Goal: Ask a question: Seek information or help from site administrators or community

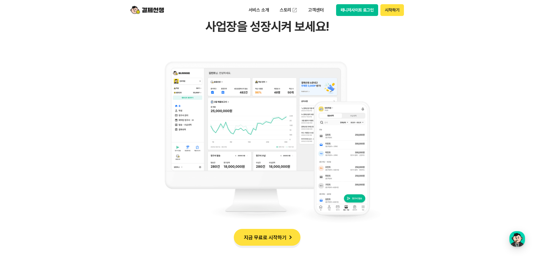
click at [354, 13] on button "매니저사이트 로그인" at bounding box center [357, 10] width 42 height 12
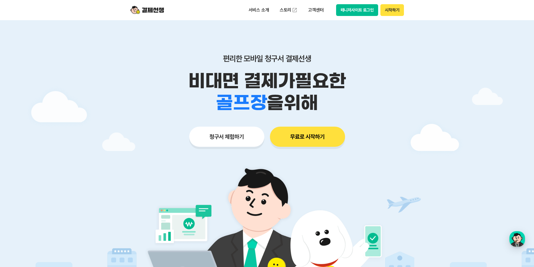
click at [315, 135] on button "무료로 시작하기" at bounding box center [307, 137] width 75 height 20
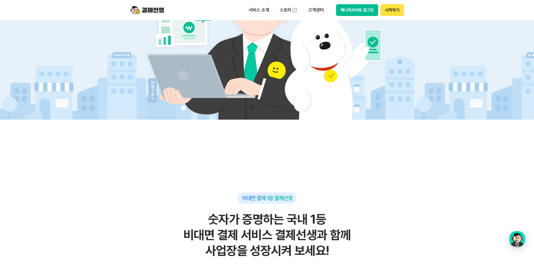
scroll to position [28, 0]
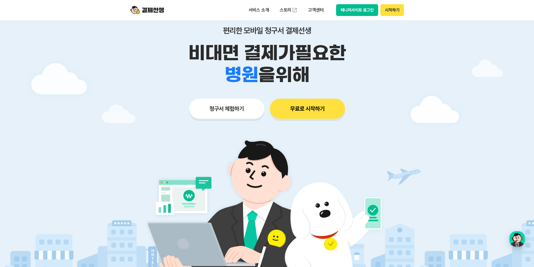
click at [394, 8] on button "시작하기" at bounding box center [391, 10] width 23 height 12
click at [359, 8] on button "매니저사이트 로그인" at bounding box center [357, 10] width 42 height 12
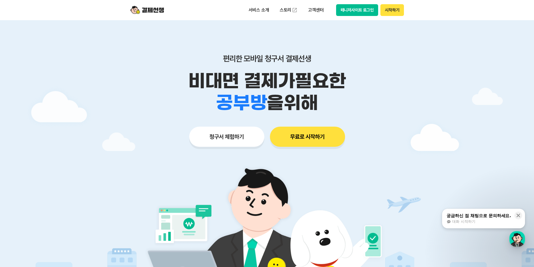
click at [367, 7] on button "매니저사이트 로그인" at bounding box center [357, 10] width 42 height 12
click at [310, 10] on p "고객센터" at bounding box center [315, 10] width 23 height 10
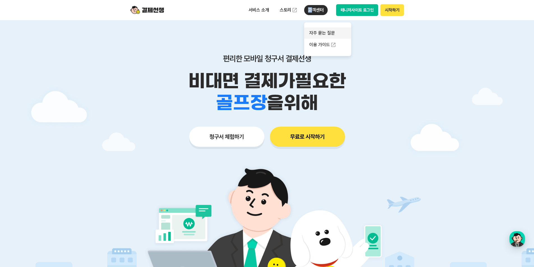
click at [315, 33] on link "자주 묻는 질문" at bounding box center [327, 32] width 47 height 11
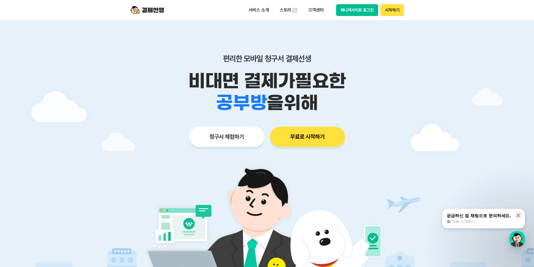
click at [359, 11] on button "매니저사이트 로그인" at bounding box center [357, 10] width 42 height 12
click at [393, 11] on button "시작하기" at bounding box center [391, 10] width 23 height 12
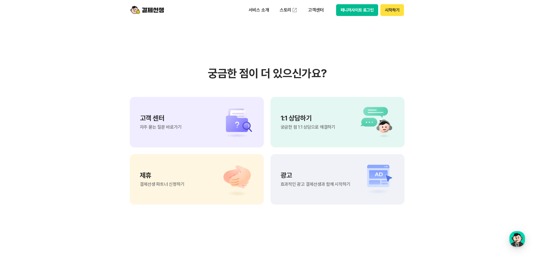
scroll to position [4686, 0]
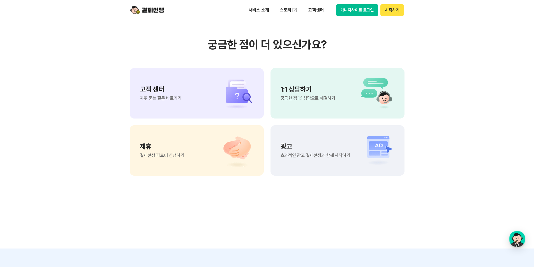
click at [285, 94] on div "1:1 상담하기 궁금한 점 1:1 상담으로 해결하기" at bounding box center [308, 93] width 55 height 15
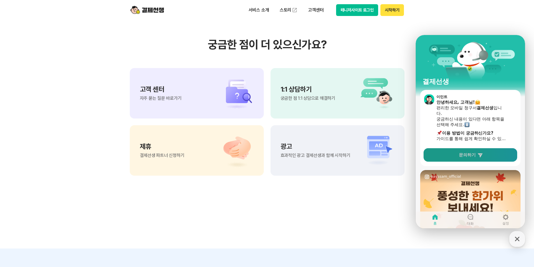
click at [466, 156] on span "문의하기" at bounding box center [467, 155] width 17 height 6
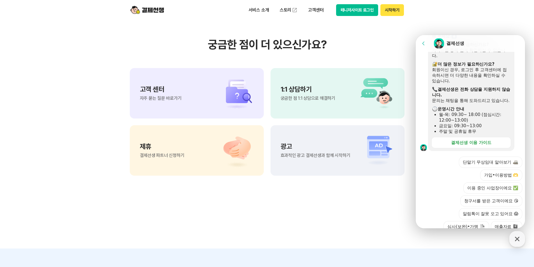
scroll to position [165, 0]
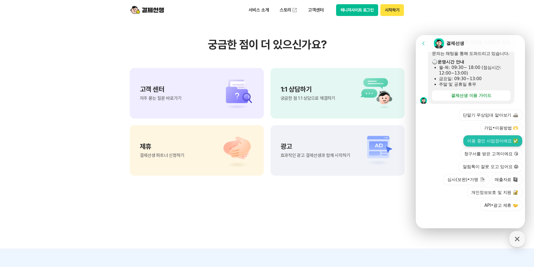
click at [494, 139] on button "이용 중인 사업장이에요 ✅" at bounding box center [492, 140] width 59 height 11
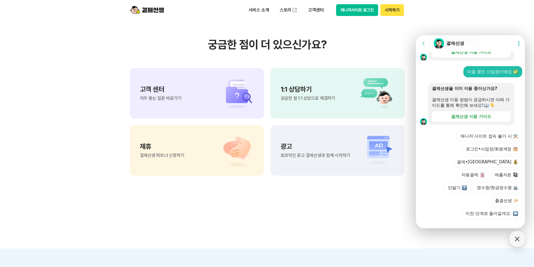
scroll to position [204, 0]
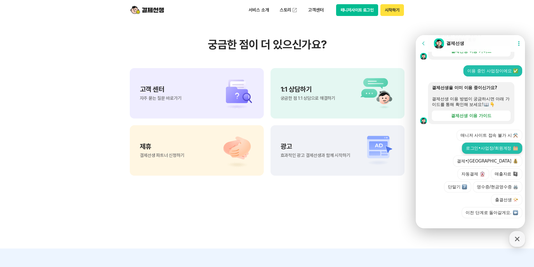
click at [476, 154] on button "로그인•사업장/회원계정" at bounding box center [492, 148] width 60 height 11
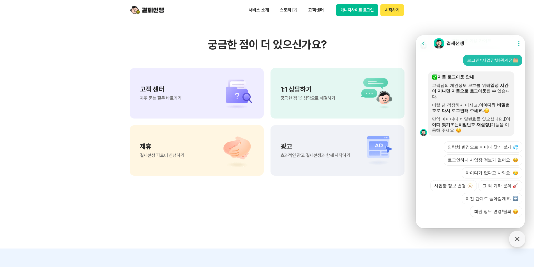
scroll to position [315, 0]
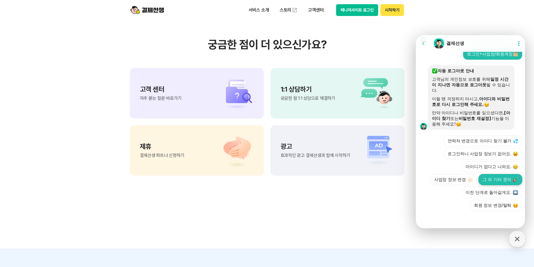
click at [492, 181] on button "그 외 기타 문의" at bounding box center [501, 179] width 44 height 11
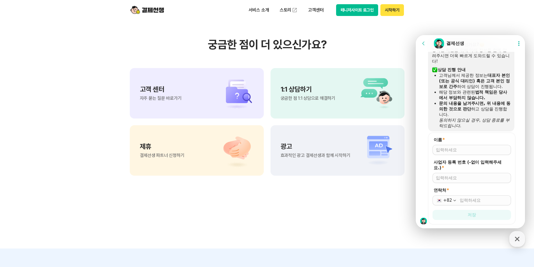
scroll to position [417, 0]
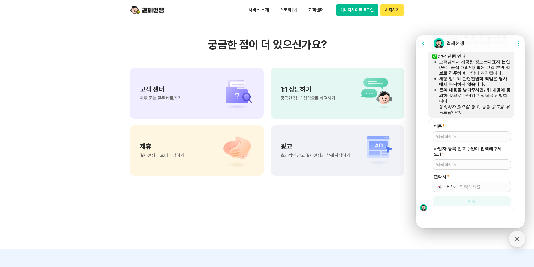
click at [459, 134] on input "이름 *" at bounding box center [472, 137] width 72 height 6
type input "차혜경"
click at [464, 166] on input "사업자 등록 번호 (-없이 입력해주세요.) *" at bounding box center [472, 165] width 72 height 6
click at [449, 166] on input "2069395763" at bounding box center [472, 165] width 72 height 6
type input "2069385763"
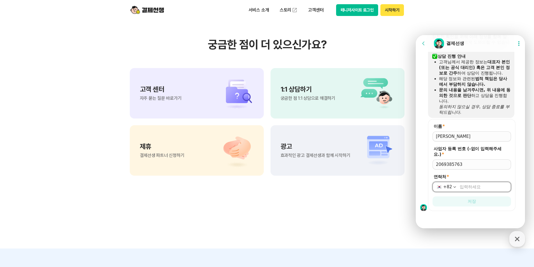
click at [472, 186] on input "연락처 *" at bounding box center [484, 187] width 48 height 6
type input "010-2527-3978"
click at [468, 200] on span "저장" at bounding box center [472, 202] width 8 height 6
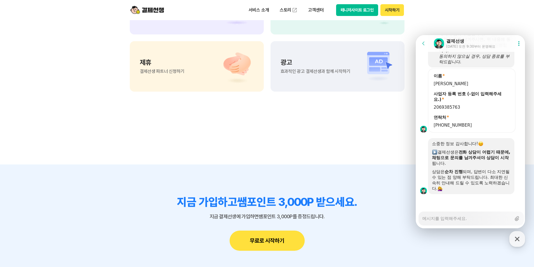
scroll to position [468, 0]
click at [444, 219] on textarea "Messenger Input Textarea" at bounding box center [467, 217] width 89 height 10
type textarea "x"
type textarea "p"
type textarea "x"
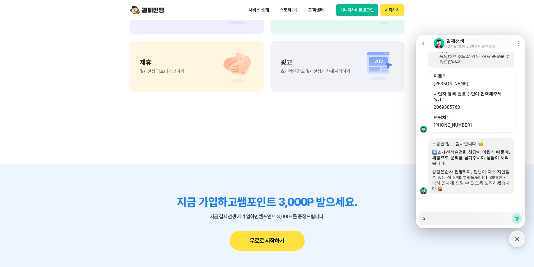
type textarea "pc"
type textarea "x"
type textarea "pcㅇ"
type textarea "x"
type textarea "pc에"
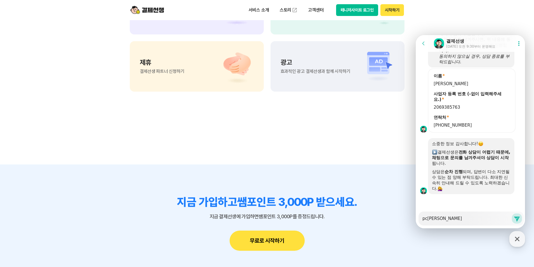
type textarea "x"
type textarea "pc엣"
type textarea "x"
type textarea "pc에서"
type textarea "x"
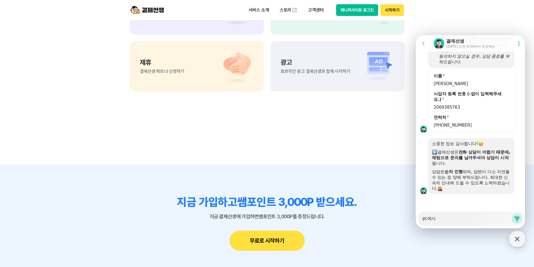
type textarea "pc에서"
type textarea "x"
type textarea "pc에서 ㅁ"
type textarea "x"
type textarea "pc에서 매"
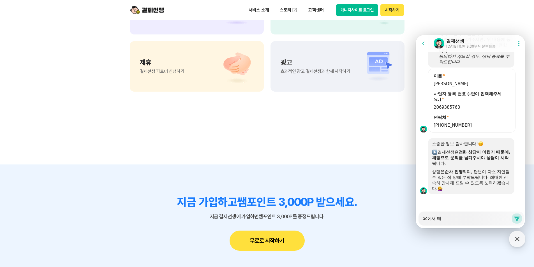
type textarea "x"
type textarea "pc에서 맨"
type textarea "x"
type textarea "pc에서 매니"
type textarea "x"
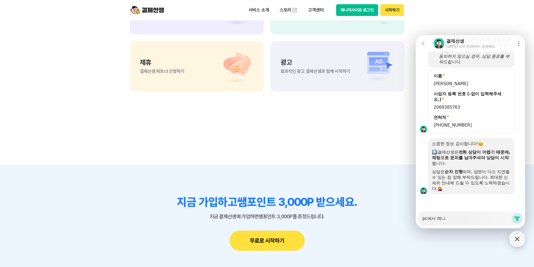
type textarea "pc에서 매닞"
type textarea "x"
type textarea "pc에서 매니저"
type textarea "x"
type textarea "pc에서 매니젓"
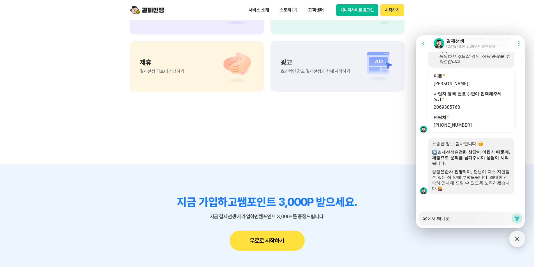
type textarea "x"
type textarea "pc에서 매니저사"
type textarea "x"
type textarea "pc에서 매니저상"
type textarea "x"
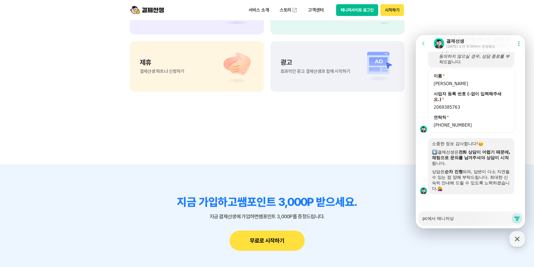
type textarea "pc에서 매니저사이"
type textarea "x"
type textarea "pc에서 매니저사잍"
type textarea "x"
type textarea "pc에서 매니저사이트"
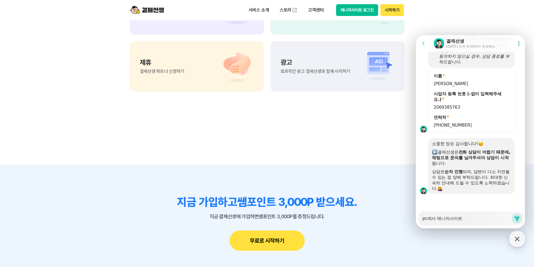
type textarea "x"
type textarea "pc에서 매니저사이틀"
type textarea "x"
type textarea "pc에서 매니저사이트로"
type textarea "x"
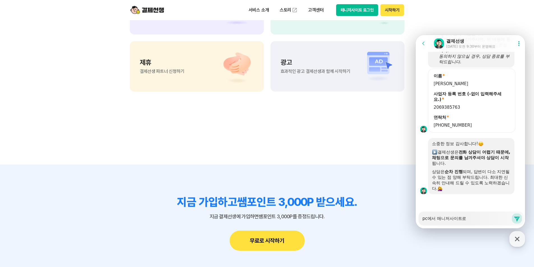
type textarea "pc에서 매니저사이트록"
type textarea "x"
type textarea "pc에서 매니저사이트로그"
type textarea "x"
type textarea "pc에서 매니저사이트로긍"
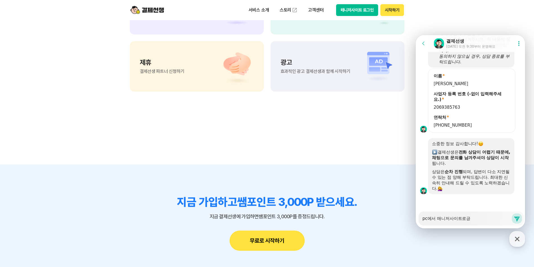
type textarea "x"
type textarea "pc에서 매니저사이트로그이"
type textarea "x"
type textarea "pc에서 매니저사이트로그인"
type textarea "x"
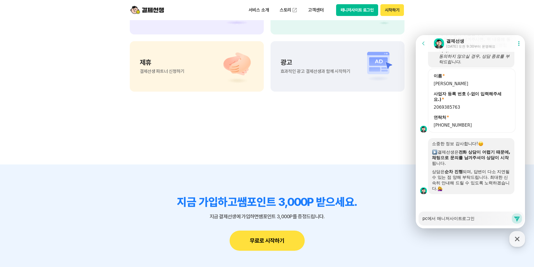
type textarea "pc에서 매니저사이트로그인ㅇ"
type textarea "x"
type textarea "pc에서 매니저사이트로그인이"
type textarea "x"
type textarea "pc에서 매니저사이트로그인이"
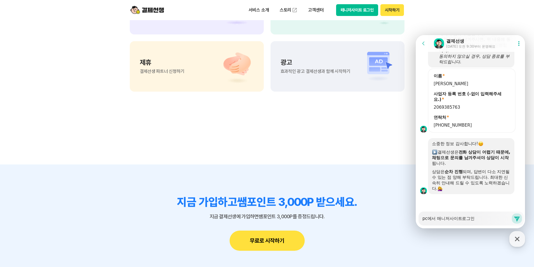
type textarea "x"
type textarea "pc에서 매니저사이트로그인이 ㅇ"
type textarea "x"
type textarea "pc에서 매니저사이트로그인이 아"
type textarea "x"
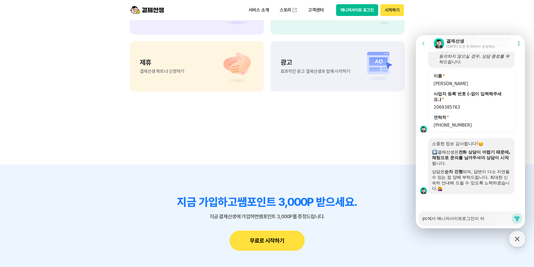
type textarea "pc에서 매니저사이트로그인이 ㅇ"
type textarea "x"
type textarea "pc에서 매니저사이트로그인이 여"
type textarea "x"
type textarea "pc에서 매니저사이트로그인이 열"
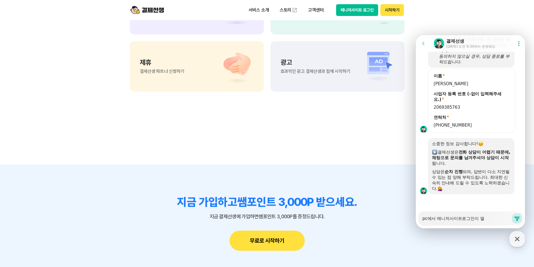
type textarea "x"
type textarea "pc에서 매니저사이트로그인이 열ㅈ"
type textarea "x"
type textarea "pc에서 매니저사이트로그인이 열지"
type textarea "x"
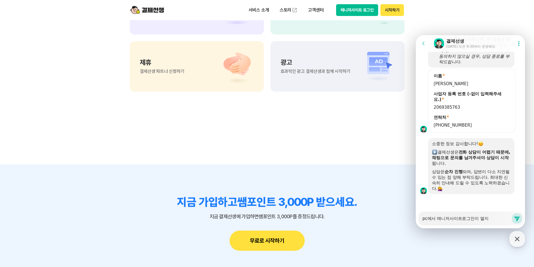
type textarea "pc에서 매니저사이트로그인이 열짖"
type textarea "x"
type textarea "pc에서 매니저사이트로그인이 열지지"
type textarea "x"
type textarea "pc에서 매니저사이트로그인이 열지ㅈ"
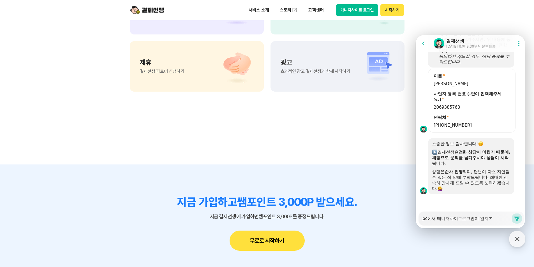
type textarea "x"
type textarea "pc에서 매니저사이트로그인이 열"
type textarea "x"
type textarea "pc에서 매니저사이트로그인이 열\"
type textarea "x"
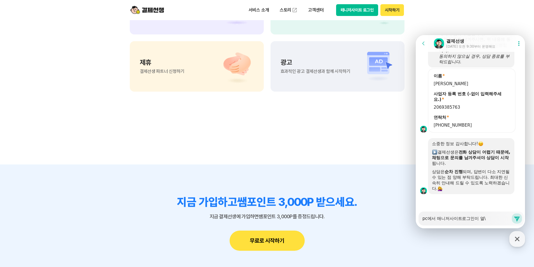
type textarea "pc에서 매니저사이트로그인이 열"
type textarea "x"
type textarea "pc에서 매니저사이트로그인이 열ㄹ"
type textarea "x"
type textarea "pc에서 매니저사이트로그인이 열리"
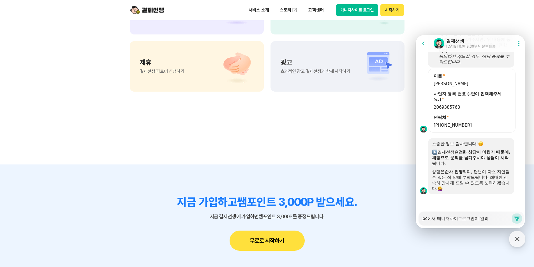
type textarea "x"
type textarea "pc에서 매니저사이트로그인이 열리지"
type textarea "x"
type textarea "pc에서 매니저사이트로그인이 열리지 ㅇ"
type textarea "x"
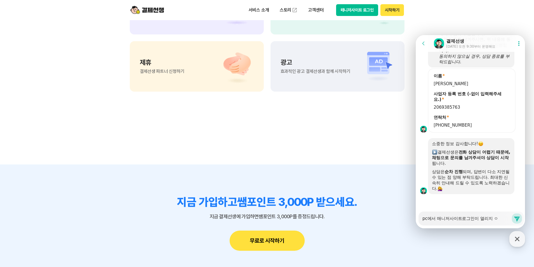
type textarea "pc에서 매니저사이트로그인이 열리지 아"
type textarea "x"
type textarea "pc에서 매니저사이트로그인이 열리지 앟"
type textarea "x"
type textarea "pc에서 매니저사이트로그인이 열리지 앟ㅅ"
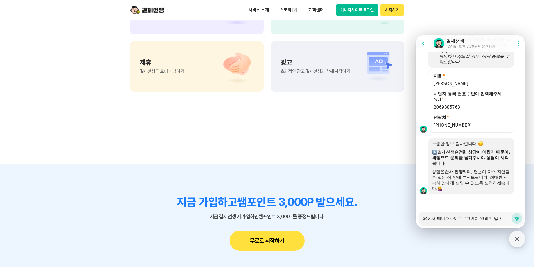
type textarea "x"
type textarea "pc에서 매니저사이트로그인이 열리지 앟"
type textarea "x"
type textarea "pc에서 매니저사이트로그인이 열리지 ㅇ"
type textarea "x"
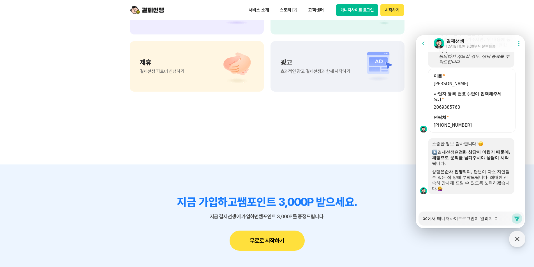
type textarea "pc에서 매니저사이트로그인이 열리지 아"
type textarea "x"
type textarea "pc에서 매니저사이트로그인이 열리지 안"
type textarea "x"
type textarea "pc에서 매니저사이트로그인이 열리지 안ㅅ"
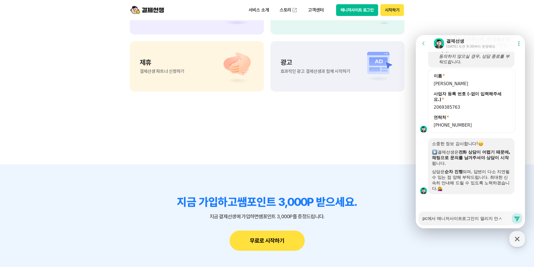
type textarea "x"
type textarea "pc에서 매니저사이트로그인이 열리지 안ㅅㅂ"
type textarea "x"
type textarea "pc에서 매니저사이트로그인이 열리지 안ㅅ"
type textarea "x"
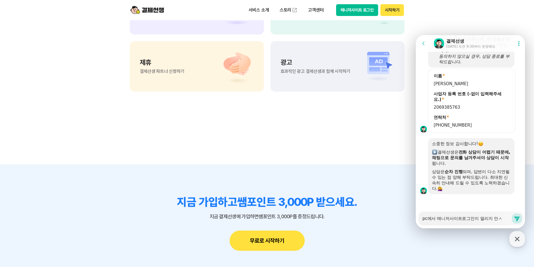
type textarea "pc에서 매니저사이트로그인이 열리지 안"
type textarea "x"
type textarea "pc에서 매니저사이트로그인이 열리지 안ㅎ"
type textarea "x"
type textarea "pc에서 매니저사이트로그인이 열리지 안ㅎㅅ"
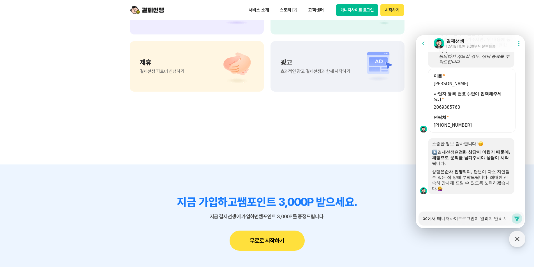
type textarea "x"
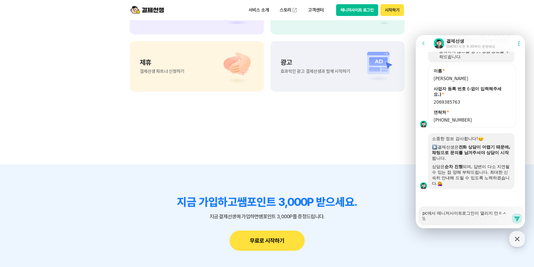
type textarea "pc에서 매니저사이트로그인이 열리지 안ㅎㅅ\"
type textarea "x"
type textarea "pc에서 매니저사이트로그인이 열리지 안ㅎㅅ\\"
type textarea "x"
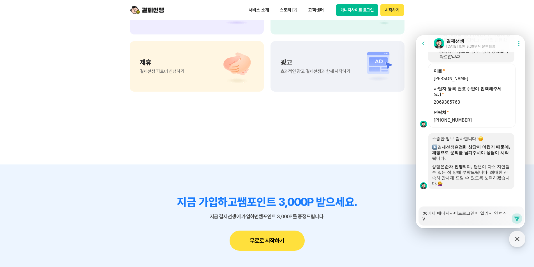
type textarea "pc에서 매니저사이트로그인이 열리지 안ㅎㅅ\"
type textarea "x"
type textarea "pc에서 매니저사이트로그인이 열리지 안ㅎㅅ"
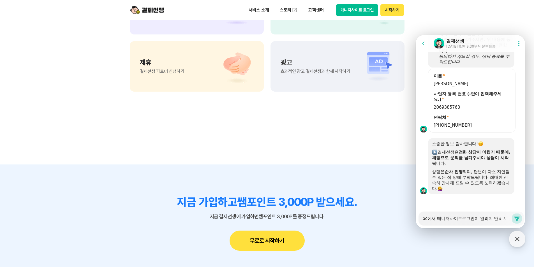
type textarea "x"
type textarea "pc에서 매니저사이트로그인이 열리지 안ㅎ"
type textarea "x"
type textarea "pc에서 매니저사이트로그인이 열리지 안"
type textarea "x"
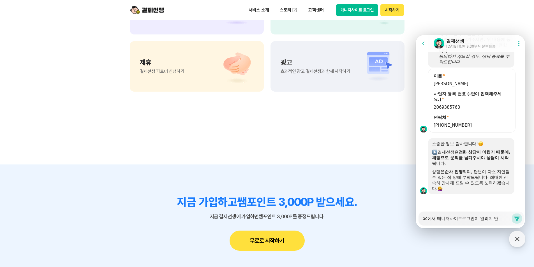
type textarea "pc에서 매니저사이트로그인이 열리지"
type textarea "x"
type textarea "pc에서 매니저사이트로그인이 열리지 ㅇ"
type textarea "x"
type textarea "pc에서 매니저사이트로그인이 열리지 아"
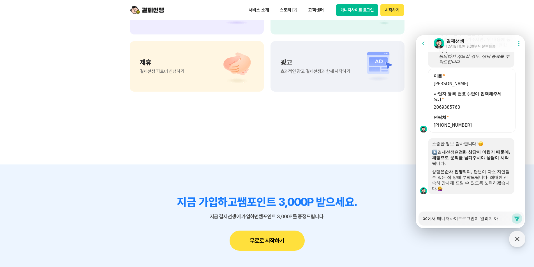
type textarea "x"
type textarea "pc에서 매니저사이트로그인이 열리지 안"
type textarea "x"
type textarea "pc에서 매니저사이트로그인이 열리지 않"
type textarea "x"
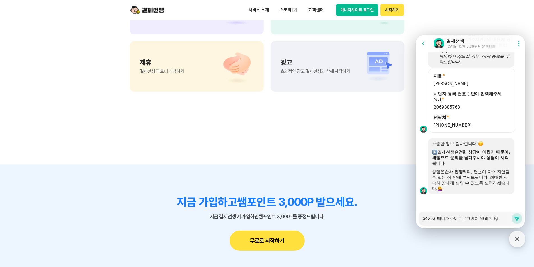
type textarea "pc에서 매니저사이트로그인이 열리지 않ㅅ"
type textarea "x"
type textarea "pc에서 매니저사이트로그인이 열리지 않스"
type textarea "x"
type textarea "pc에서 매니저사이트로그인이 열리지 않습"
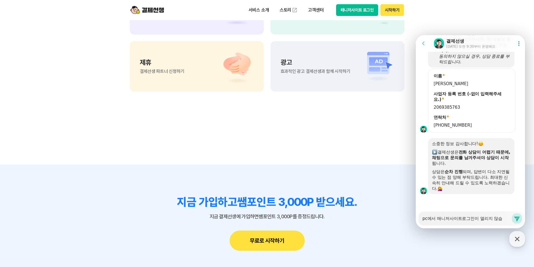
type textarea "x"
type textarea "pc에서 매니저사이트로그인이 열리지 않습ㄴ"
type textarea "x"
type textarea "pc에서 매니저사이트로그인이 열리지 않습니"
type textarea "x"
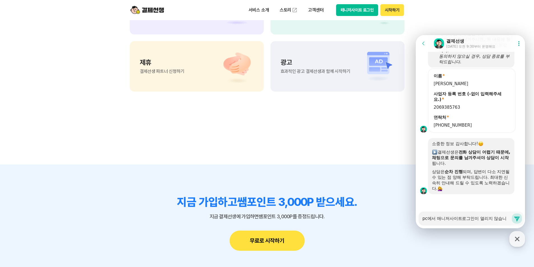
type textarea "pc에서 매니저사이트로그인이 열리지 않습닏"
type textarea "x"
type textarea "pc에서 매니저사이트로그인이 열리지 않습니다"
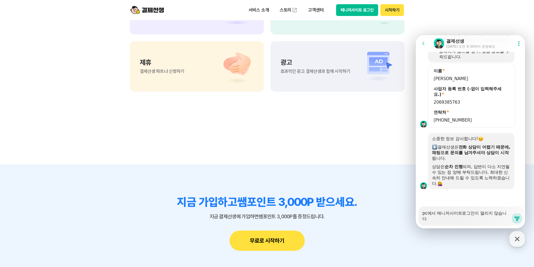
scroll to position [473, 0]
type textarea "x"
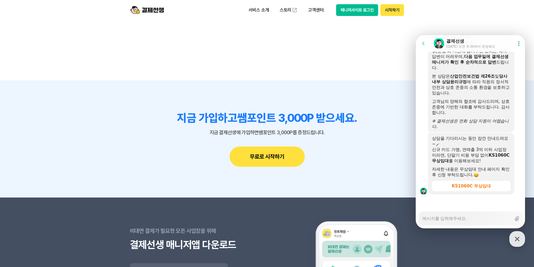
scroll to position [805, 0]
type textarea "x"
type textarea "여"
type textarea "x"
type textarea "영"
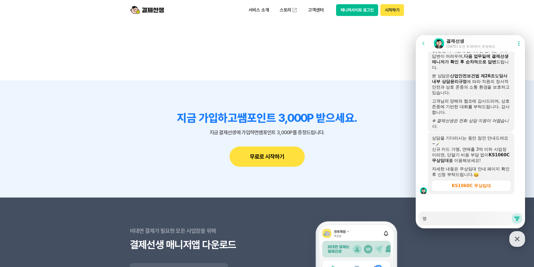
type textarea "x"
type textarea "영ㅅ"
type textarea "x"
type textarea "영수"
type textarea "x"
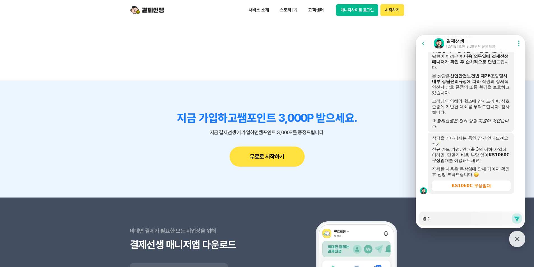
type textarea "영숮"
type textarea "x"
type textarea "영수즈"
type textarea "x"
type textarea "영수증"
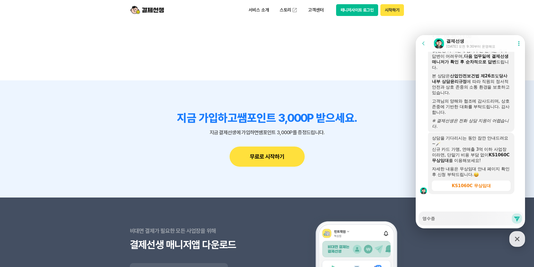
type textarea "x"
type textarea "영수증"
type textarea "x"
type textarea "영수증 ㅊ"
type textarea "x"
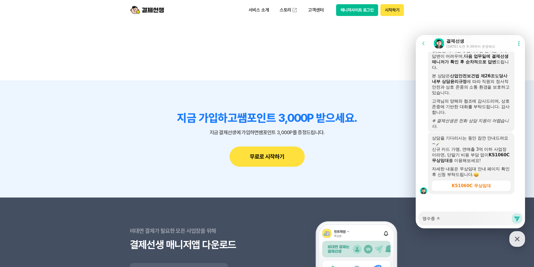
type textarea "영수증 추"
type textarea "x"
type textarea "영수증 출"
type textarea "x"
type textarea "영수증 출ㄹ"
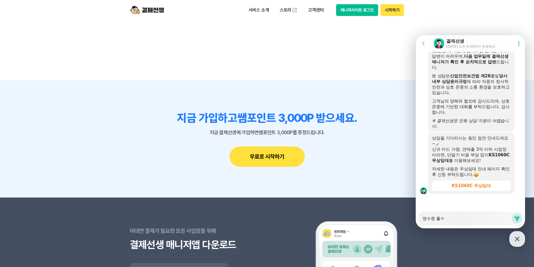
type textarea "x"
type textarea "영수증 출려"
type textarea "x"
type textarea "영수증 출력"
type textarea "x"
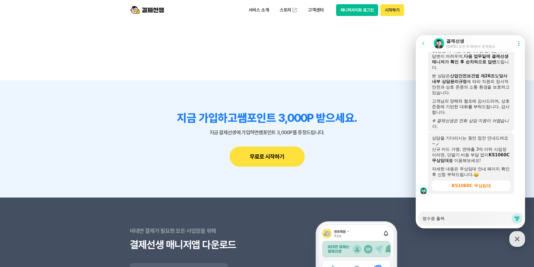
type textarea "영수증 출력ㅎ"
type textarea "x"
type textarea "영수증 출력해"
type textarea "x"
type textarea "영수증 출력행"
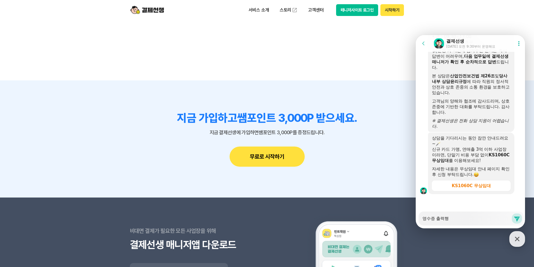
type textarea "x"
type textarea "영수증 출력해야"
type textarea "x"
type textarea "영수증 출력해야"
type textarea "x"
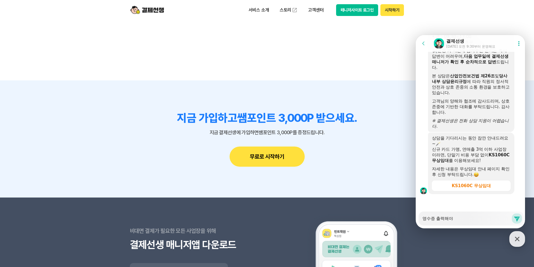
type textarea "영수증 출력해야 ㅎ"
type textarea "x"
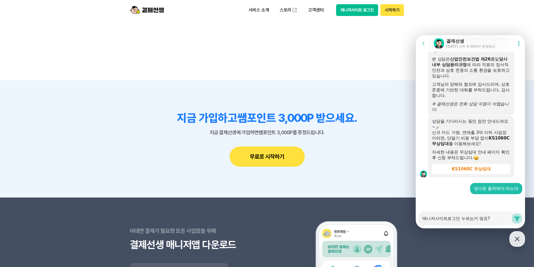
click at [518, 219] on icon at bounding box center [517, 218] width 7 height 7
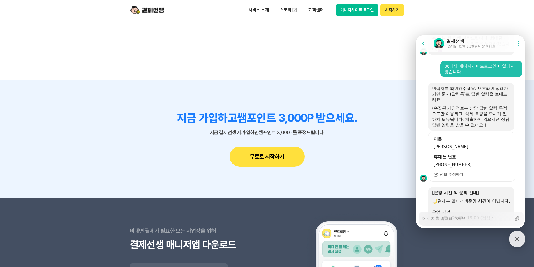
scroll to position [587, 0]
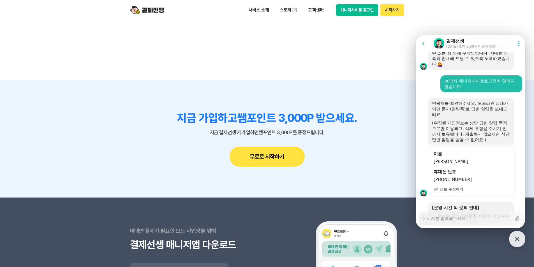
click at [352, 10] on button "매니저사이트 로그인" at bounding box center [357, 10] width 42 height 12
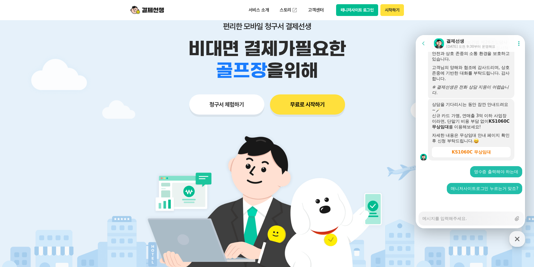
scroll to position [0, 0]
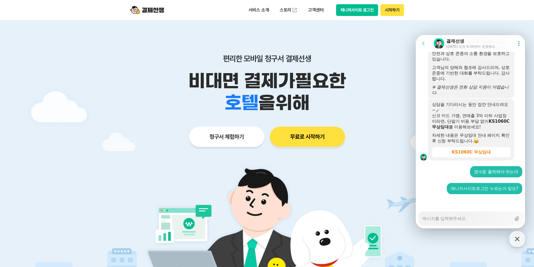
click at [351, 11] on button "매니저사이트 로그인" at bounding box center [357, 10] width 42 height 12
